Goal: Check status

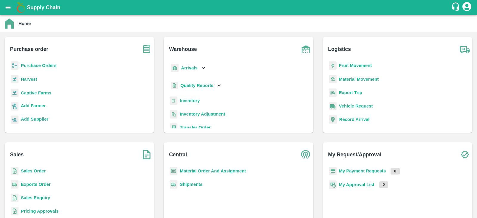
click at [54, 65] on b "Purchase Orders" at bounding box center [39, 65] width 36 height 5
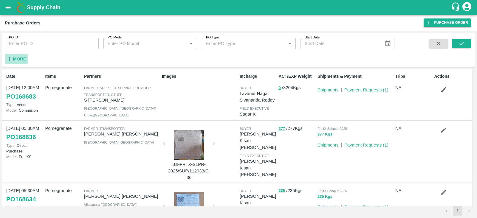
click at [25, 58] on strong "More" at bounding box center [19, 59] width 13 height 5
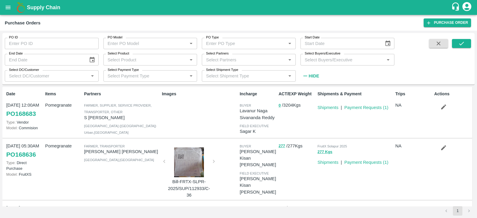
click at [320, 60] on input "Select Buyers/Executive" at bounding box center [342, 60] width 80 height 8
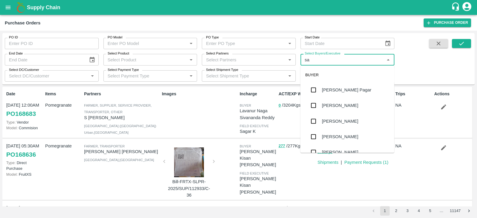
type input "sag"
click at [312, 90] on input "checkbox" at bounding box center [314, 90] width 12 height 12
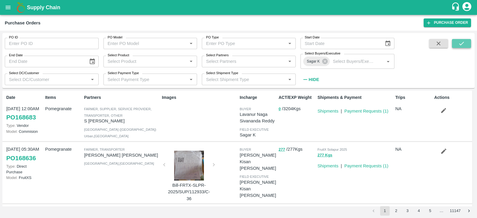
click at [464, 45] on icon "submit" at bounding box center [461, 43] width 7 height 7
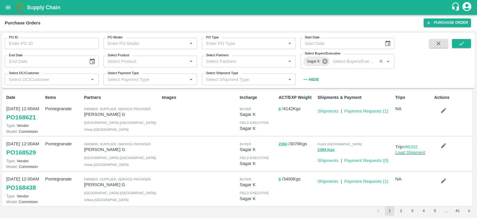
click at [328, 59] on icon at bounding box center [325, 61] width 7 height 7
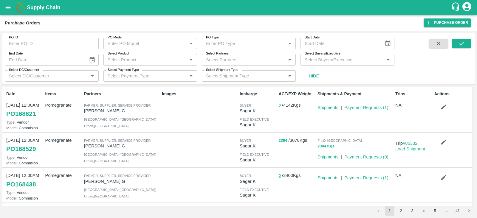
click at [325, 59] on input "Select Buyers/Executive" at bounding box center [342, 60] width 80 height 8
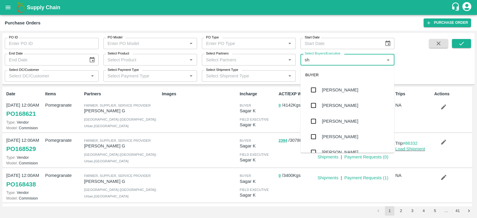
type input "s"
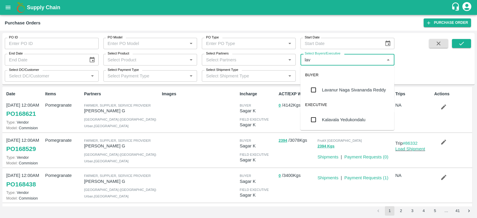
type input "lava"
click at [315, 90] on input "checkbox" at bounding box center [314, 90] width 12 height 12
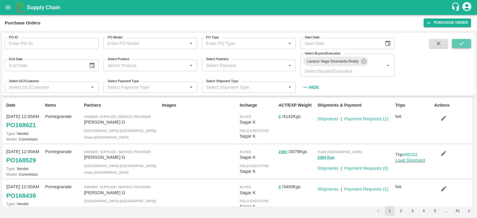
click at [454, 44] on button "submit" at bounding box center [461, 43] width 19 height 9
